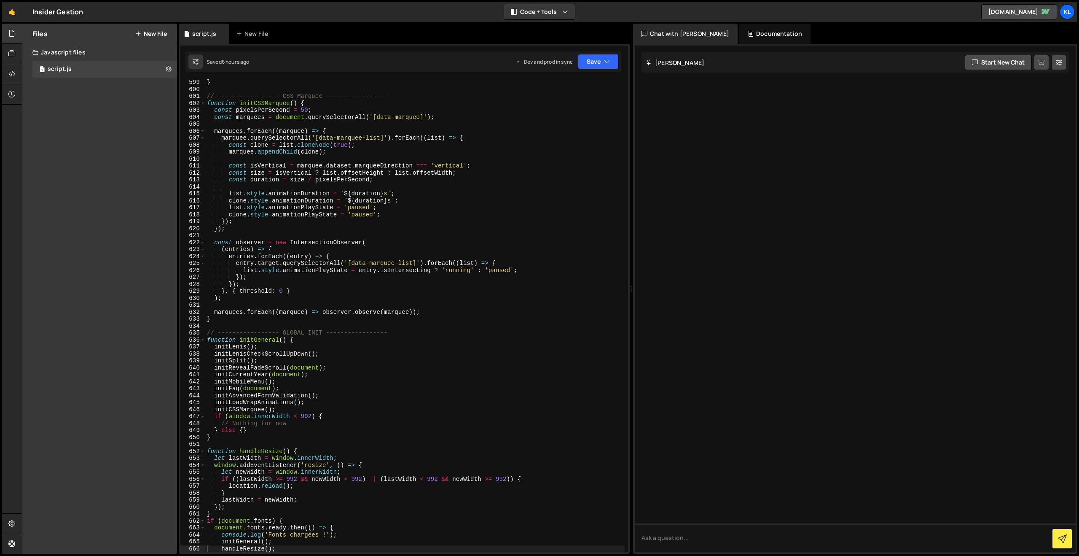
scroll to position [4160, 0]
click at [16, 15] on link "🤙" at bounding box center [12, 12] width 21 height 20
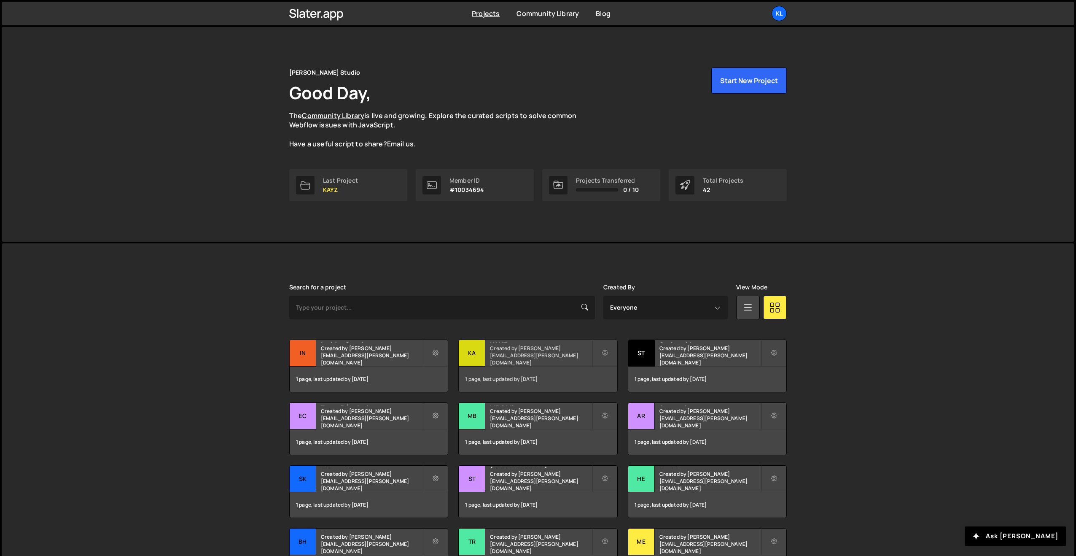
click at [502, 355] on small "Created by [PERSON_NAME][EMAIL_ADDRESS][PERSON_NAME][DOMAIN_NAME]" at bounding box center [541, 354] width 102 height 21
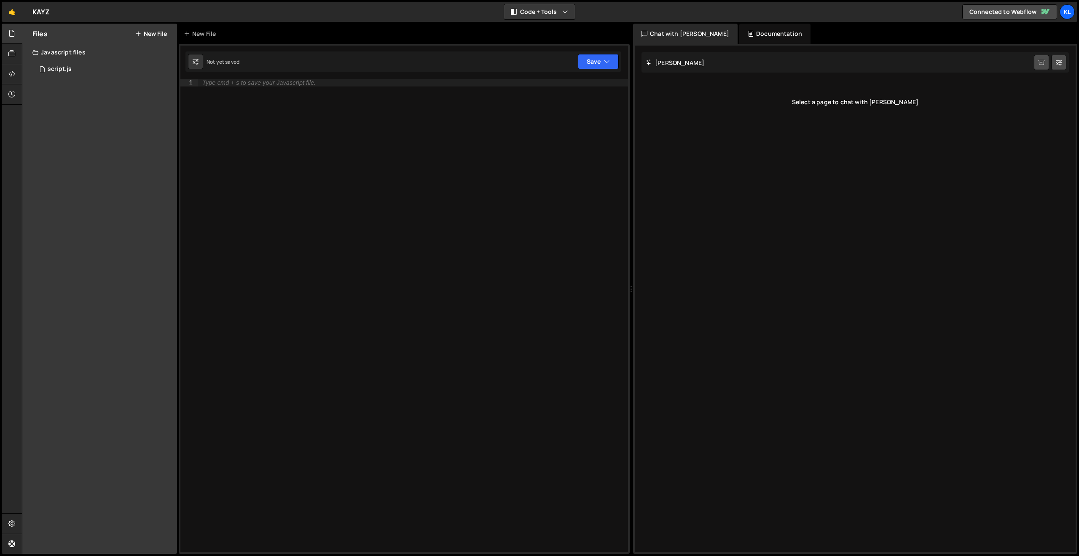
drag, startPoint x: 108, startPoint y: 75, endPoint x: 150, endPoint y: 84, distance: 42.3
click at [108, 75] on div "1 script.js 0" at bounding box center [104, 69] width 145 height 17
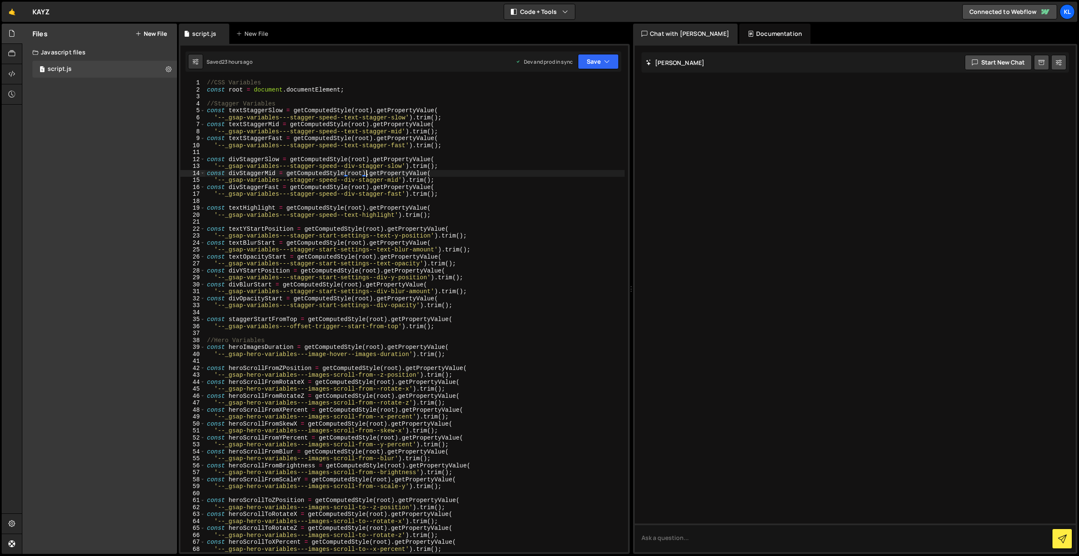
click at [367, 176] on div "//CSS Variables const root = document . documentElement ; //Stagger Variables c…" at bounding box center [414, 322] width 419 height 486
type textarea "}"
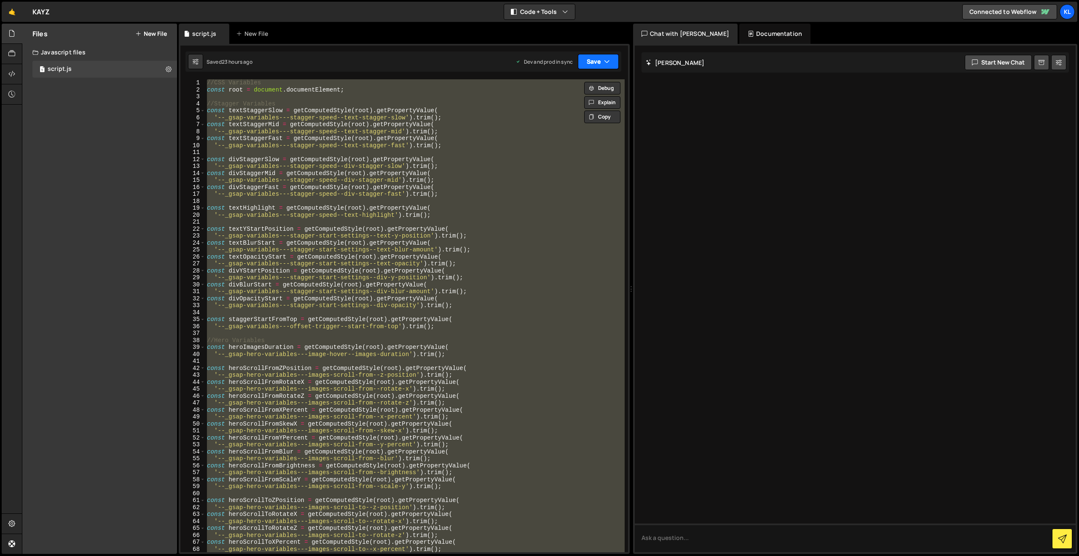
paste textarea
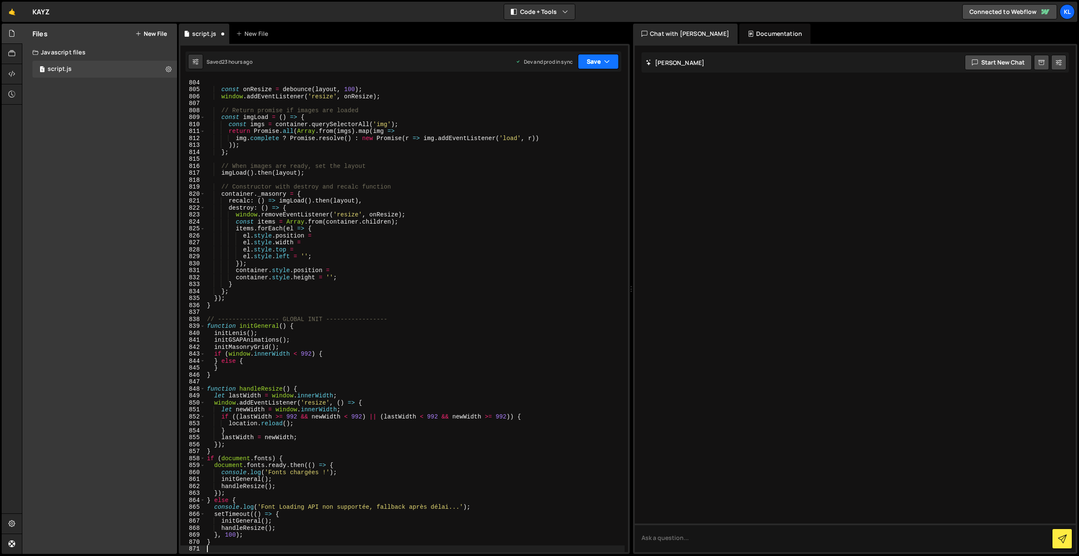
click at [591, 62] on button "Save" at bounding box center [598, 61] width 41 height 15
click at [553, 110] on div "Save to Production S" at bounding box center [570, 109] width 88 height 8
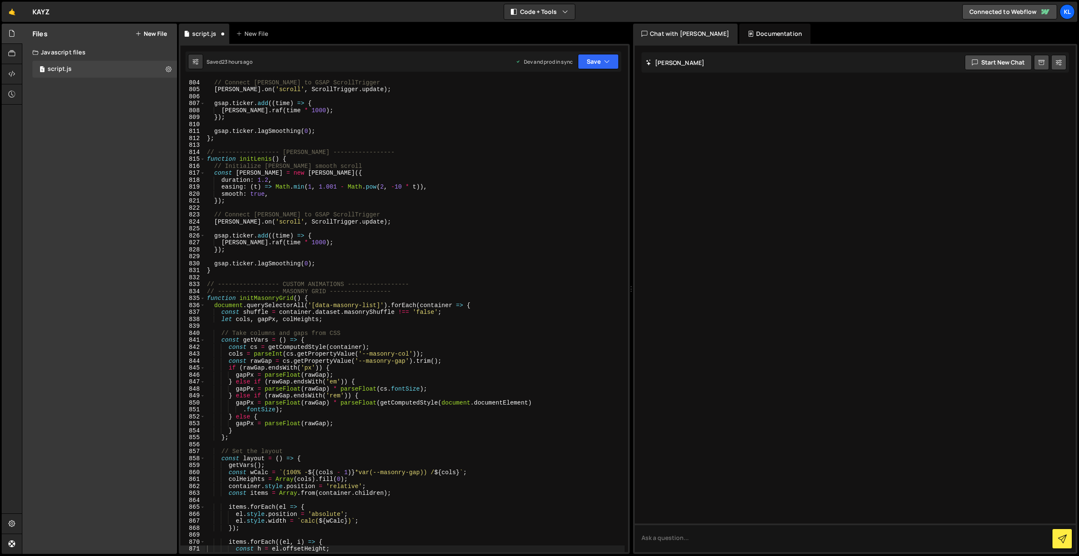
scroll to position [5585, 0]
drag, startPoint x: 398, startPoint y: 159, endPoint x: 403, endPoint y: 151, distance: 9.4
click at [398, 159] on div "// Connect Lenis to GSAP ScrollTrigger lenis . on ( 'scroll' , ScrollTrigger . …" at bounding box center [414, 322] width 419 height 486
type textarea "}"
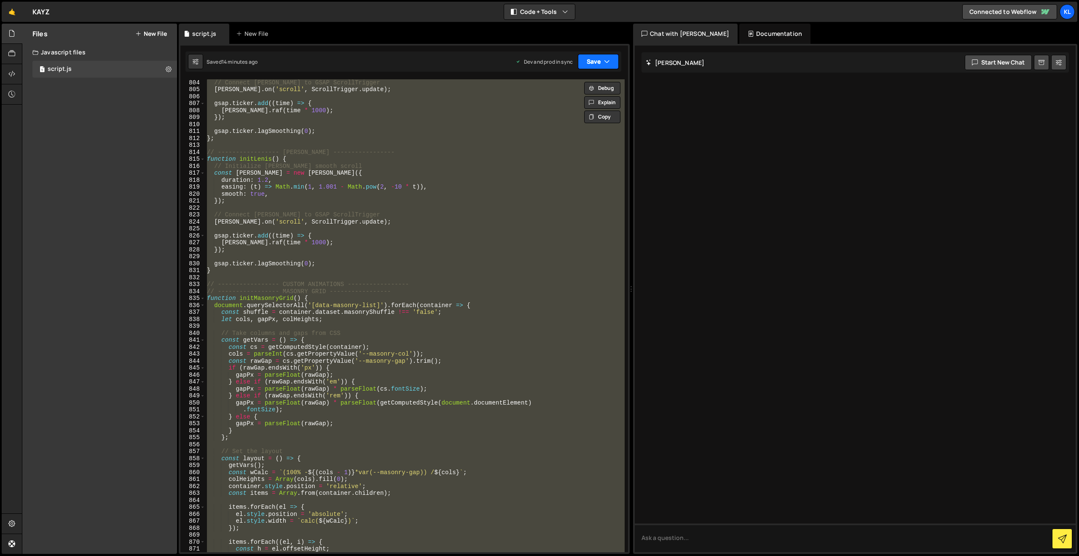
paste textarea
click at [593, 64] on button "Save" at bounding box center [598, 61] width 41 height 15
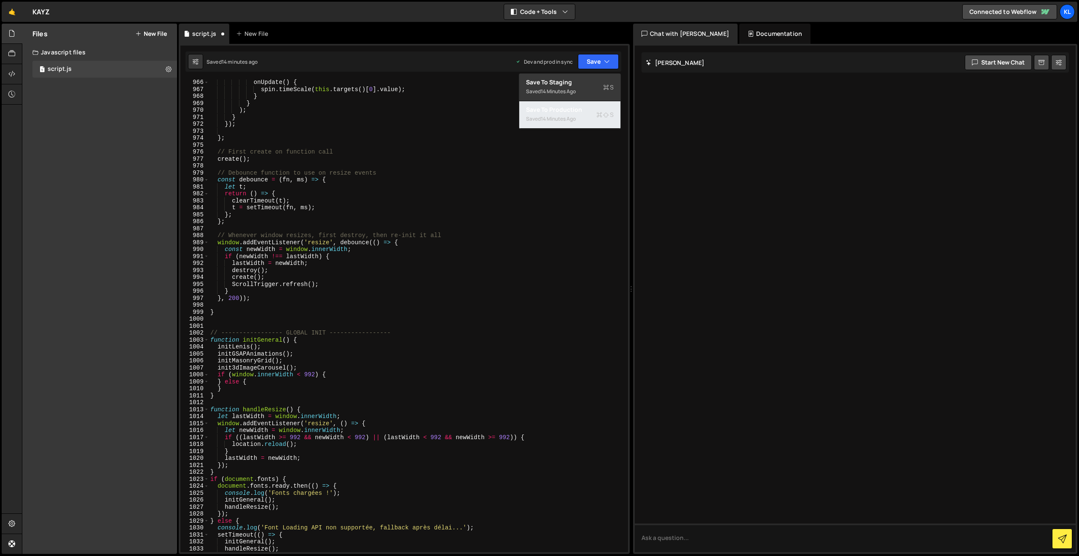
click at [547, 118] on div "14 minutes ago" at bounding box center [558, 118] width 35 height 7
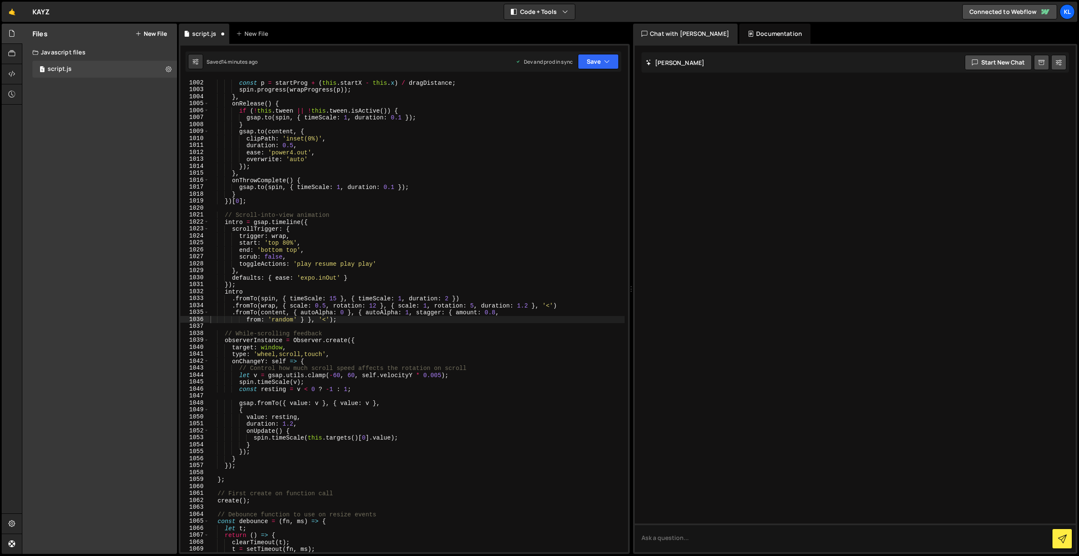
scroll to position [6977, 0]
